Goal: Find specific page/section: Find specific page/section

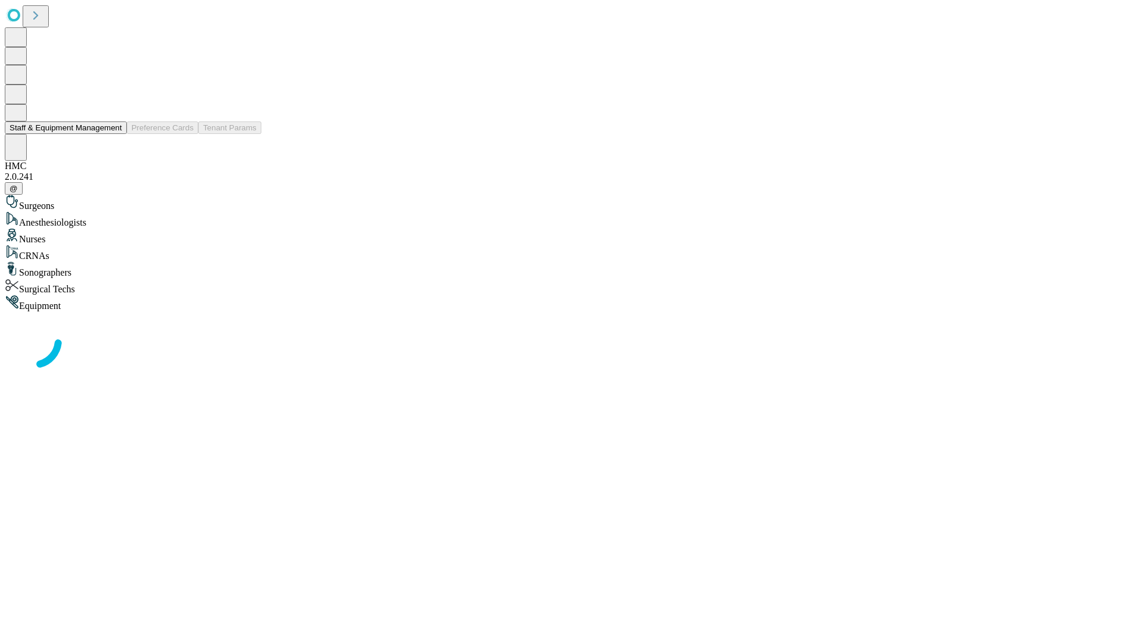
click at [114, 134] on button "Staff & Equipment Management" at bounding box center [66, 127] width 122 height 13
